Goal: Navigation & Orientation: Find specific page/section

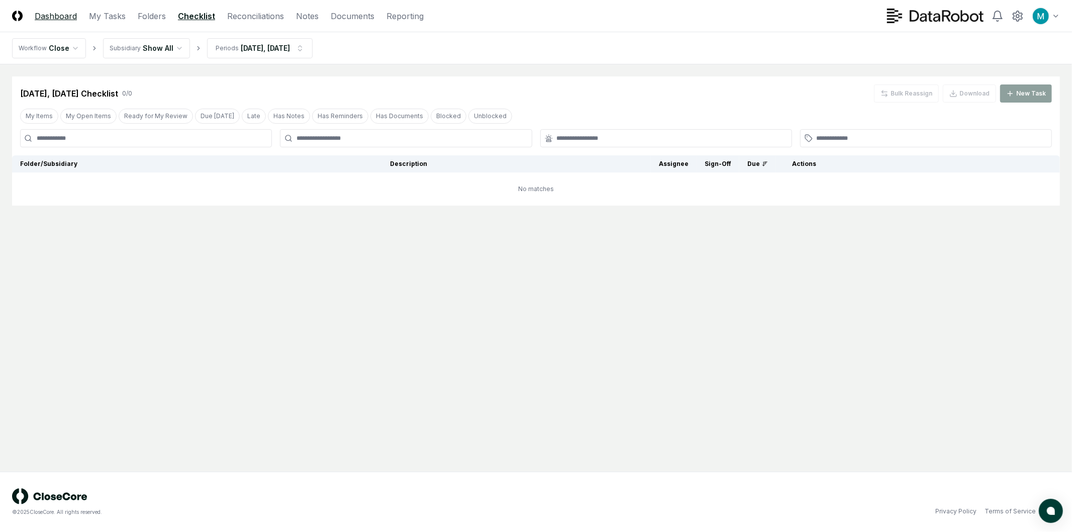
click at [54, 19] on link "Dashboard" at bounding box center [56, 16] width 42 height 12
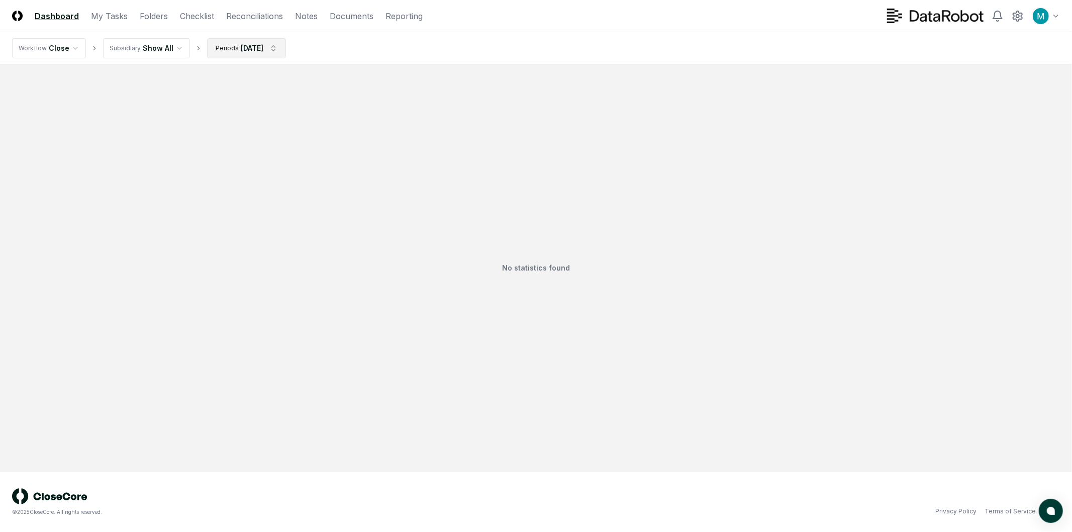
click at [265, 52] on html "CloseCore Dashboard My Tasks Folders Checklist Reconciliations Notes Documents …" at bounding box center [536, 266] width 1072 height 532
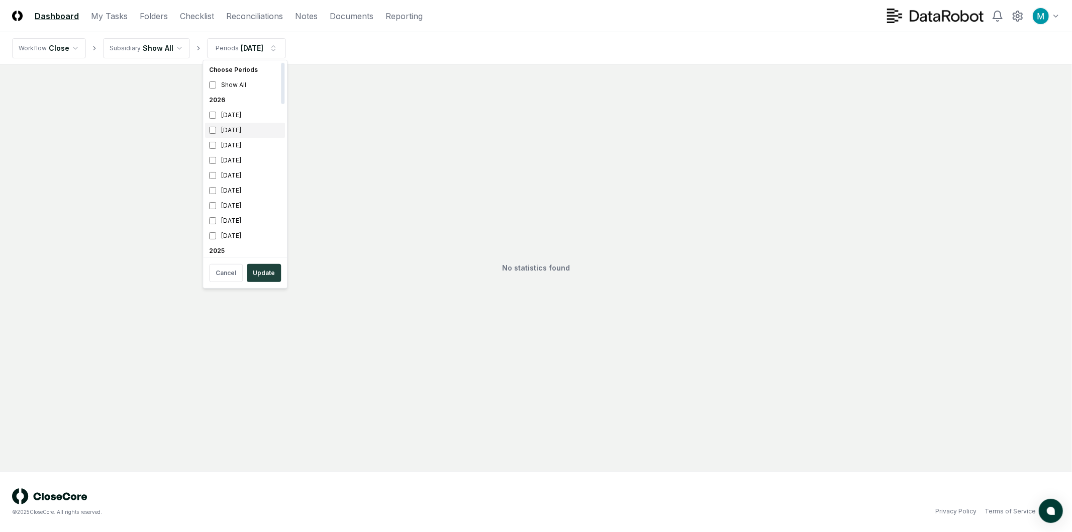
click at [247, 128] on div "[DATE]" at bounding box center [245, 130] width 80 height 15
click at [248, 114] on div "[DATE]" at bounding box center [245, 115] width 80 height 15
click at [268, 275] on button "Update" at bounding box center [264, 273] width 34 height 18
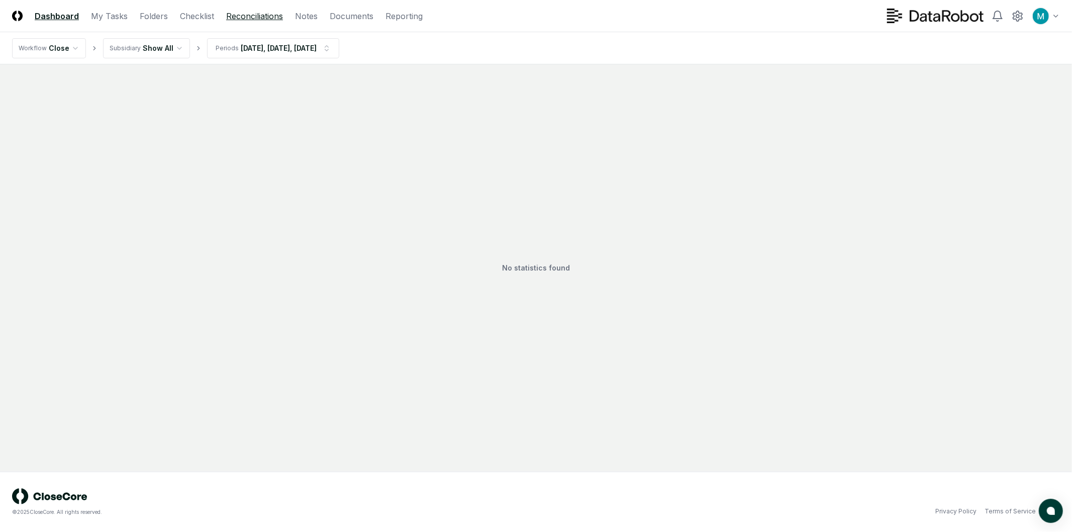
click at [251, 17] on link "Reconciliations" at bounding box center [254, 16] width 57 height 12
